Goal: Task Accomplishment & Management: Manage account settings

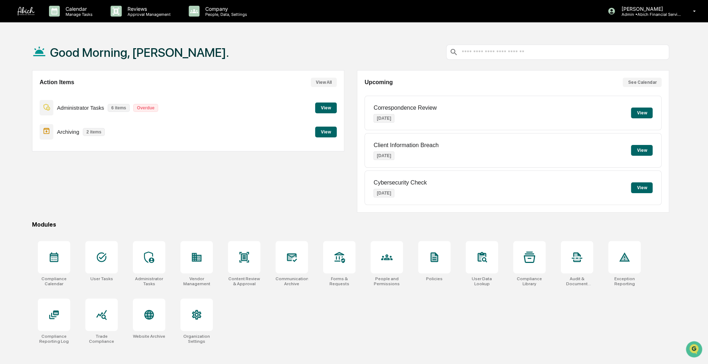
click at [141, 190] on div "Action Items View All Administrator Tasks 6 items Overdue View Archiving 2 item…" at bounding box center [188, 141] width 312 height 143
click at [331, 133] on button "View" at bounding box center [326, 132] width 22 height 11
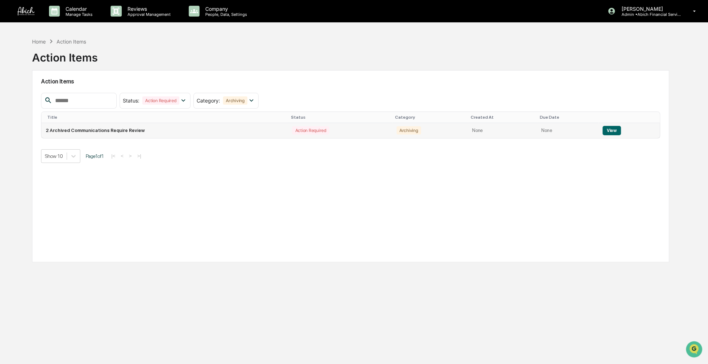
click at [613, 129] on button "View" at bounding box center [612, 130] width 18 height 9
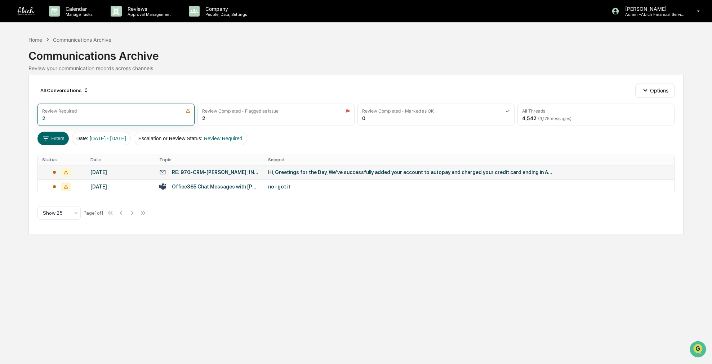
click at [277, 175] on div "Hi, Greetings for the Day, We’ve successfully added your account to autopay and…" at bounding box center [412, 173] width 288 height 6
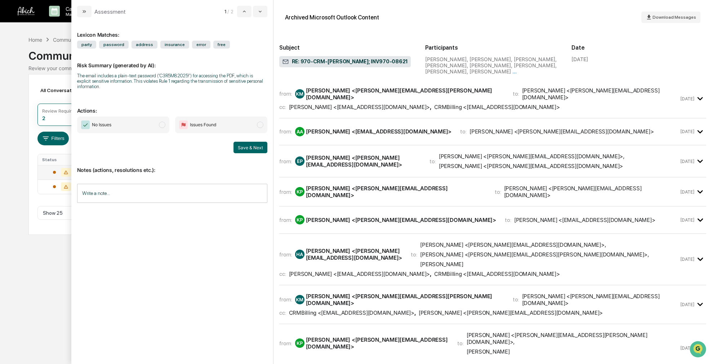
click at [144, 124] on span "No Issues" at bounding box center [123, 125] width 92 height 17
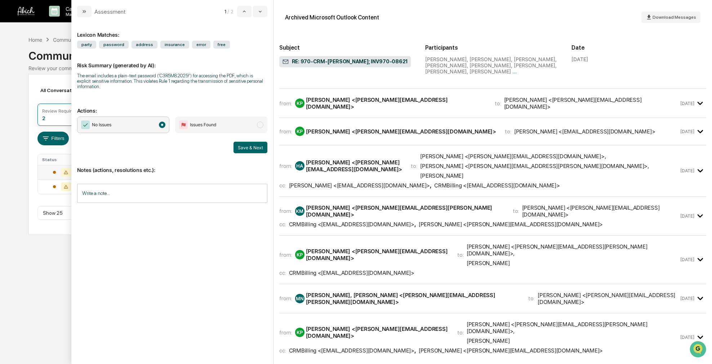
scroll to position [144, 0]
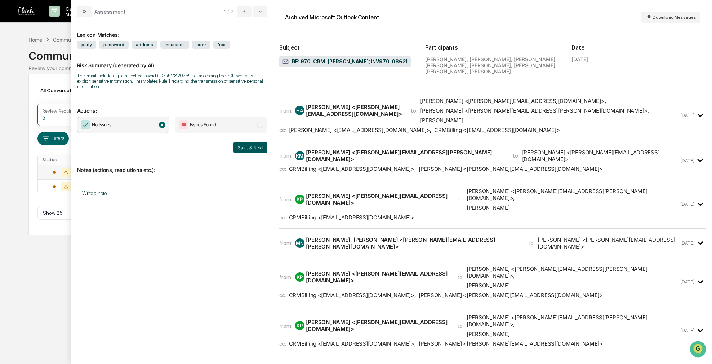
click at [254, 147] on button "Save & Next" at bounding box center [250, 148] width 34 height 12
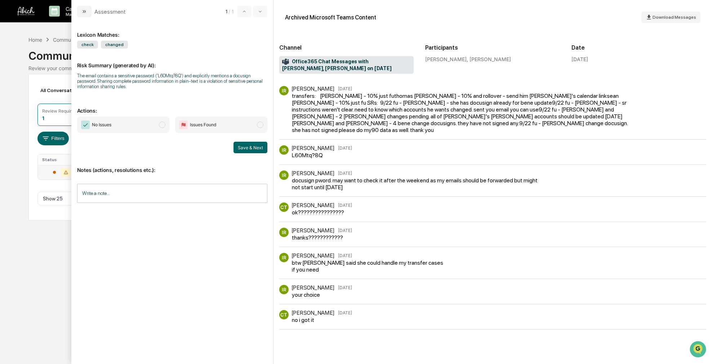
click at [135, 117] on span "No Issues" at bounding box center [123, 125] width 92 height 17
click at [244, 148] on button "Save & Next" at bounding box center [250, 148] width 34 height 12
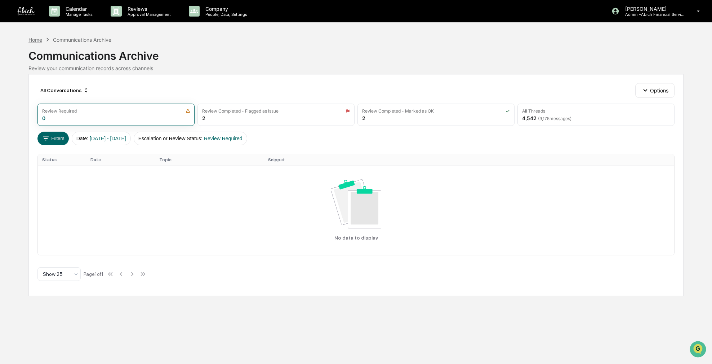
click at [35, 41] on div "Home" at bounding box center [35, 40] width 14 height 6
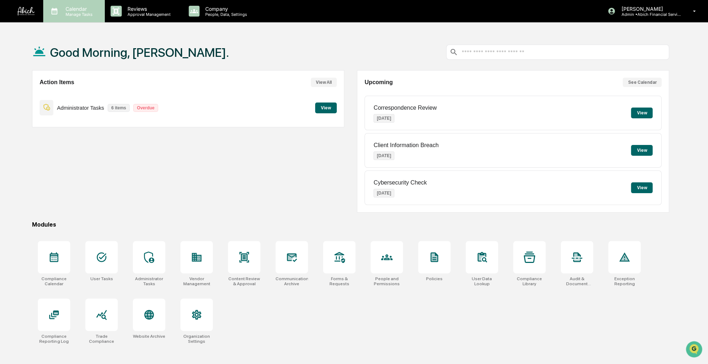
click at [75, 22] on div "Calendar Manage Tasks" at bounding box center [74, 11] width 62 height 22
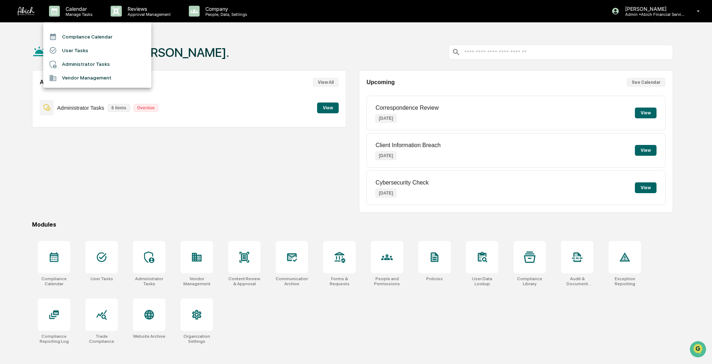
click at [78, 36] on li "Compliance Calendar" at bounding box center [97, 37] width 108 height 14
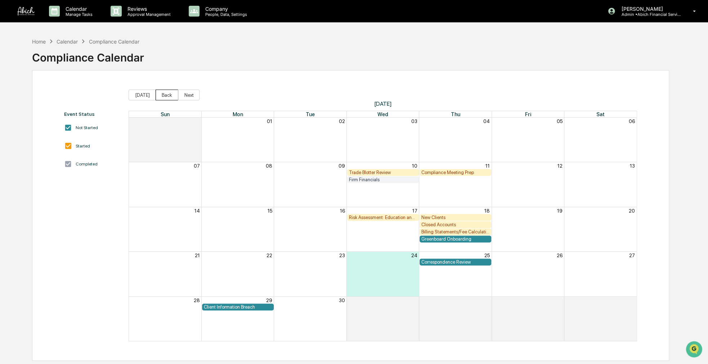
click at [160, 95] on button "Back" at bounding box center [167, 95] width 23 height 11
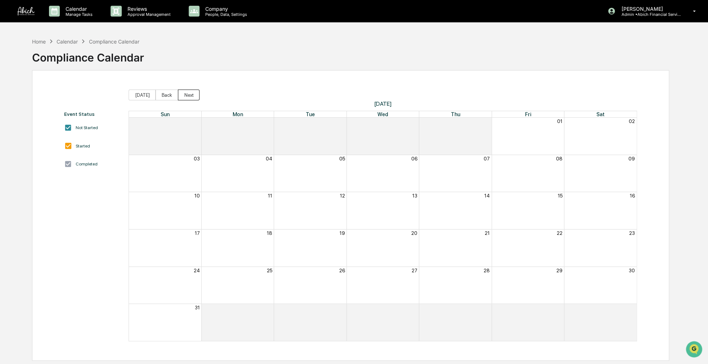
click at [187, 95] on button "Next" at bounding box center [189, 95] width 22 height 11
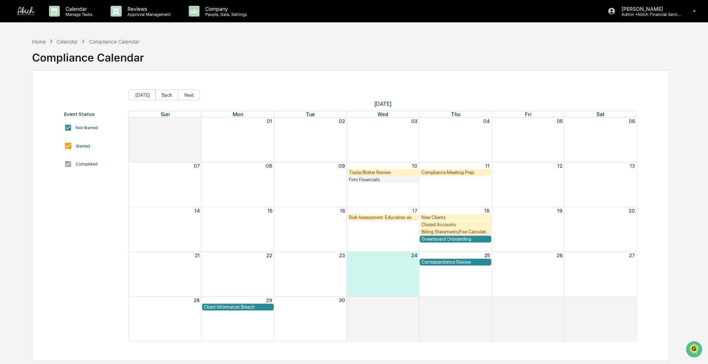
drag, startPoint x: 313, startPoint y: 89, endPoint x: 300, endPoint y: 87, distance: 12.7
click at [300, 87] on div "Event Status Not Started Started Completed [DATE] Back Next [DATE] Sun Mon Tue …" at bounding box center [350, 215] width 637 height 291
click at [388, 179] on div "Firm Financials" at bounding box center [383, 179] width 68 height 5
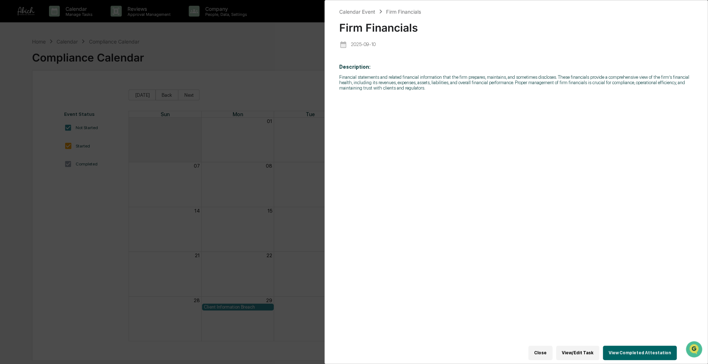
click at [634, 354] on button "View Completed Attestation" at bounding box center [640, 353] width 74 height 14
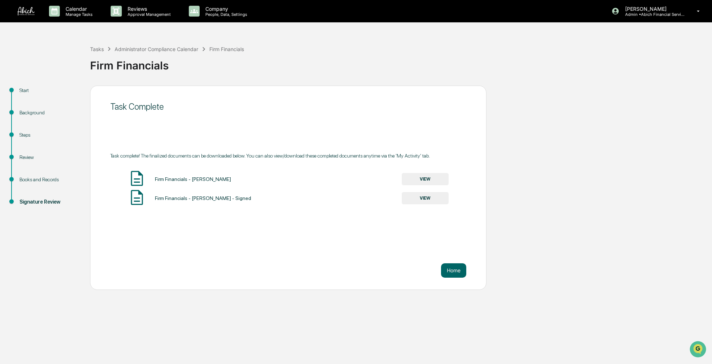
click at [428, 180] on button "VIEW" at bounding box center [425, 179] width 47 height 12
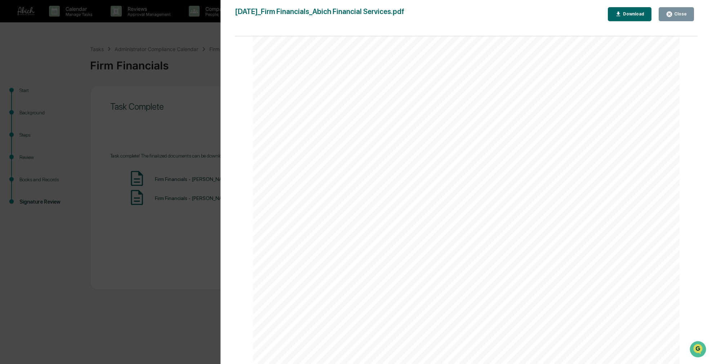
scroll to position [72, 0]
click at [668, 15] on icon "button" at bounding box center [668, 14] width 5 height 5
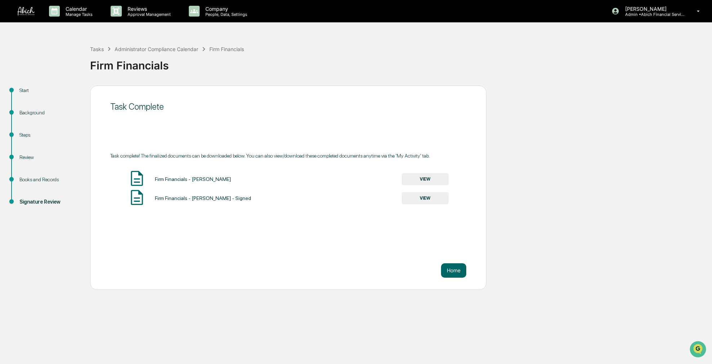
click at [417, 194] on button "VIEW" at bounding box center [425, 198] width 47 height 12
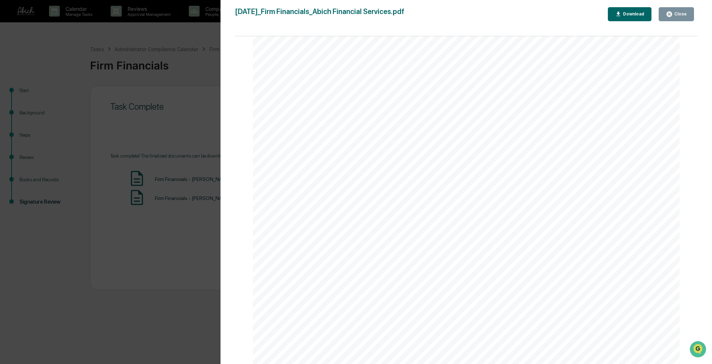
scroll to position [144, 0]
drag, startPoint x: 621, startPoint y: 209, endPoint x: 567, endPoint y: 192, distance: 57.0
click at [567, 192] on div "[DATE] Abich Financial Services Firm Financials Background and Purpose Financia…" at bounding box center [466, 210] width 426 height 603
click at [666, 18] on button "Close" at bounding box center [675, 14] width 35 height 14
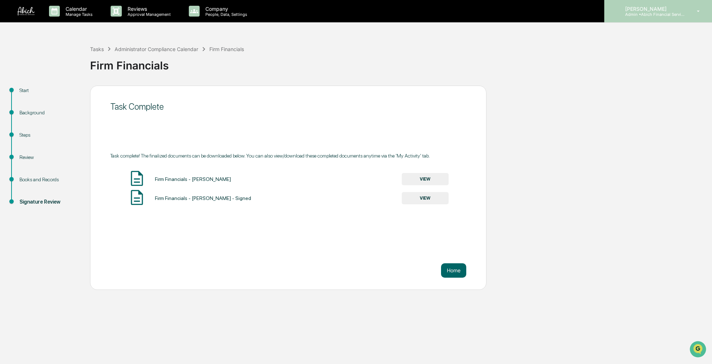
click at [670, 17] on div "[PERSON_NAME] Admin • Abich Financial Services" at bounding box center [658, 11] width 108 height 22
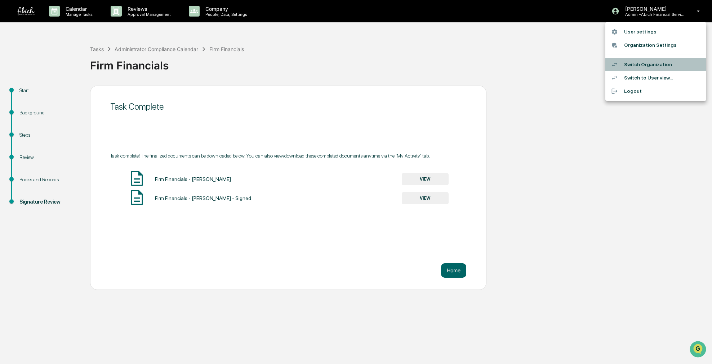
click at [658, 63] on li "Switch Organization" at bounding box center [655, 64] width 101 height 13
